Goal: Navigation & Orientation: Find specific page/section

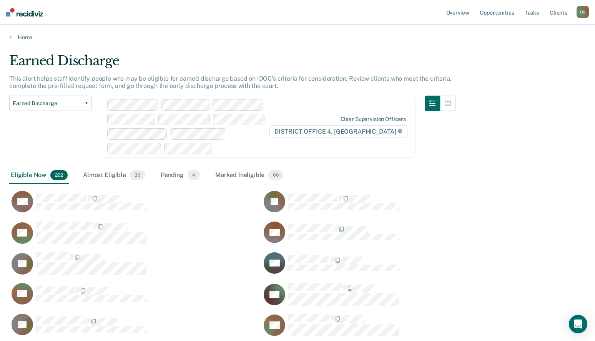
scroll to position [3225, 570]
click at [533, 13] on link "Tasks" at bounding box center [531, 12] width 17 height 25
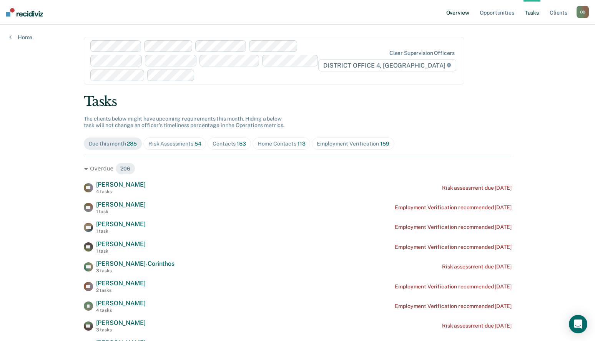
click at [460, 14] on link "Overview" at bounding box center [458, 12] width 26 height 25
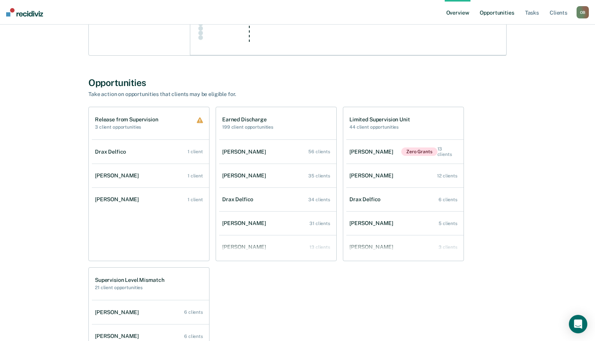
scroll to position [333, 0]
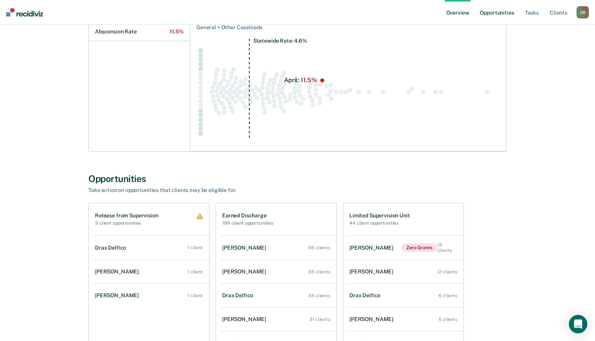
click at [493, 12] on link "Opportunities" at bounding box center [496, 12] width 37 height 25
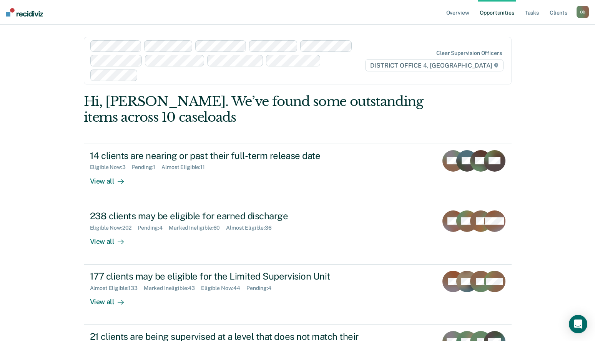
click at [581, 13] on div "O B" at bounding box center [582, 12] width 12 height 12
click at [535, 40] on link "How it works" at bounding box center [552, 41] width 62 height 7
click at [544, 48] on link "Go to Operations" at bounding box center [552, 50] width 62 height 7
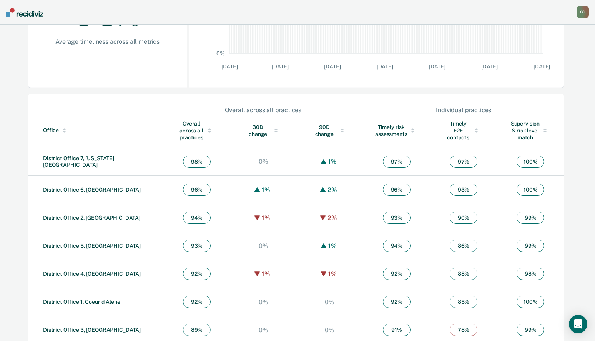
scroll to position [201, 0]
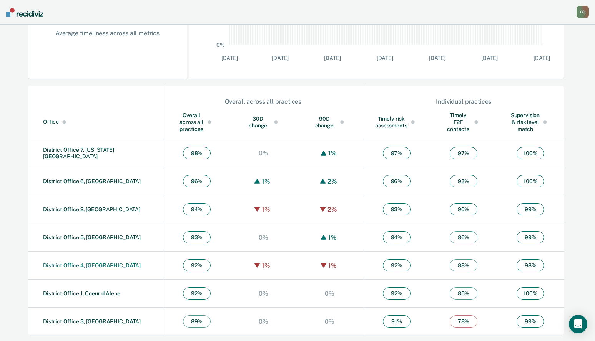
click at [69, 265] on link "District Office 4, [GEOGRAPHIC_DATA]" at bounding box center [92, 265] width 98 height 6
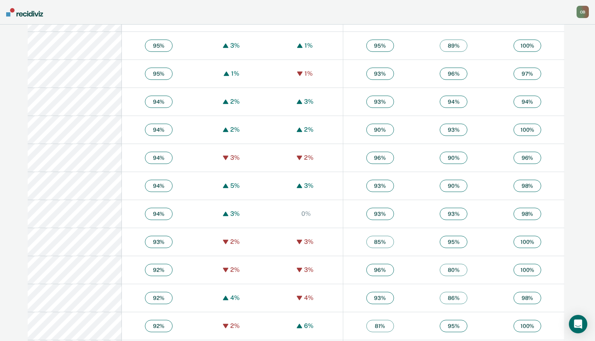
scroll to position [1001, 0]
